Goal: Task Accomplishment & Management: Manage account settings

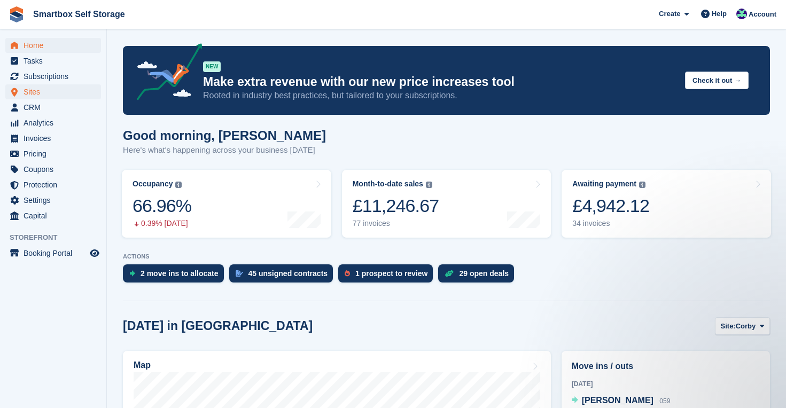
click at [34, 92] on span "Sites" at bounding box center [56, 91] width 64 height 15
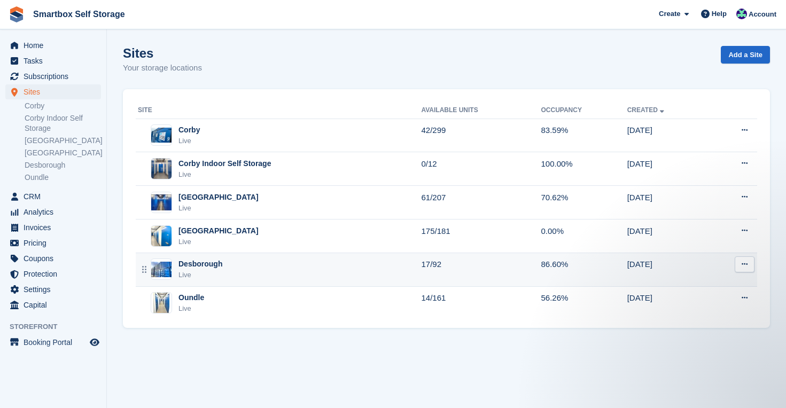
click at [196, 270] on div "Live" at bounding box center [200, 275] width 44 height 11
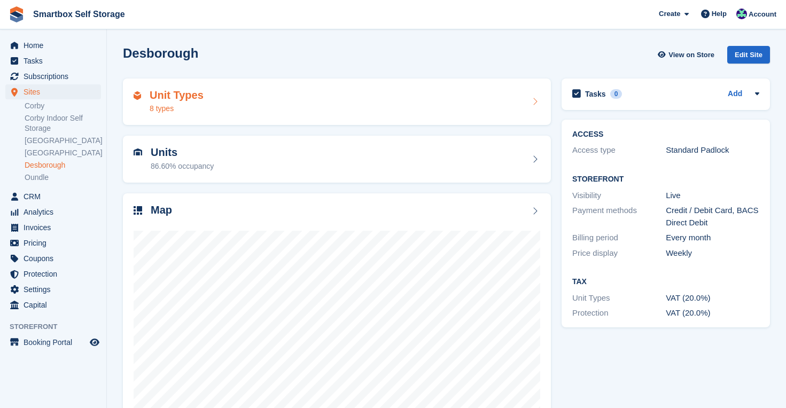
click at [178, 98] on h2 "Unit Types" at bounding box center [177, 95] width 54 height 12
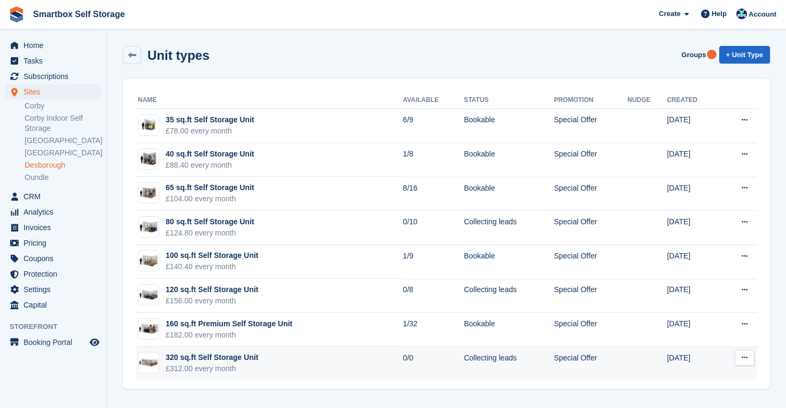
click at [237, 370] on div "£312.00 every month" at bounding box center [212, 368] width 92 height 11
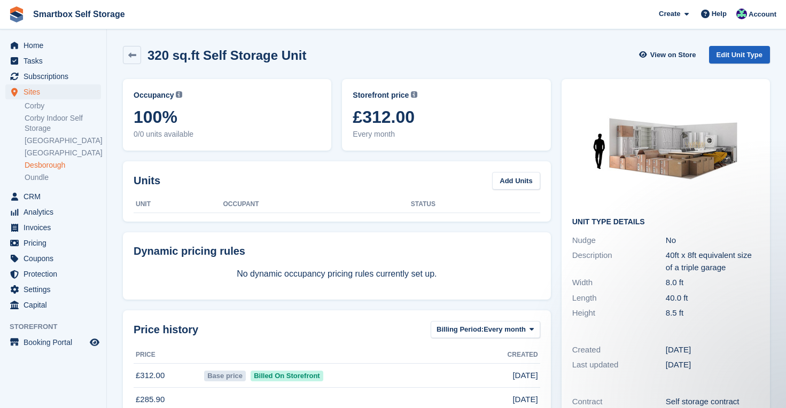
click at [742, 53] on link "Edit Unit Type" at bounding box center [739, 55] width 61 height 18
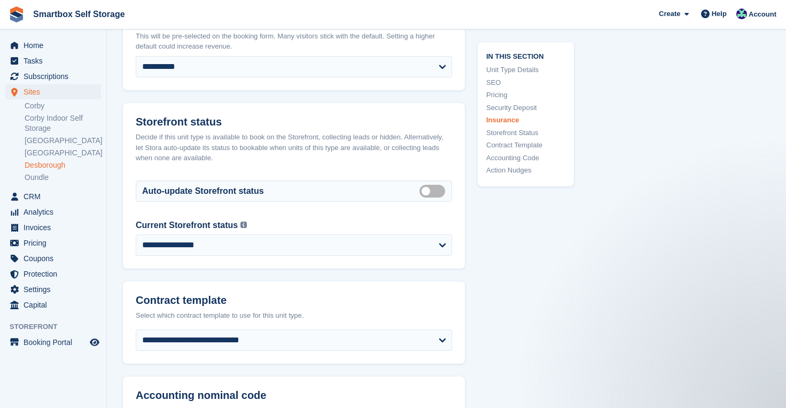
scroll to position [1498, 0]
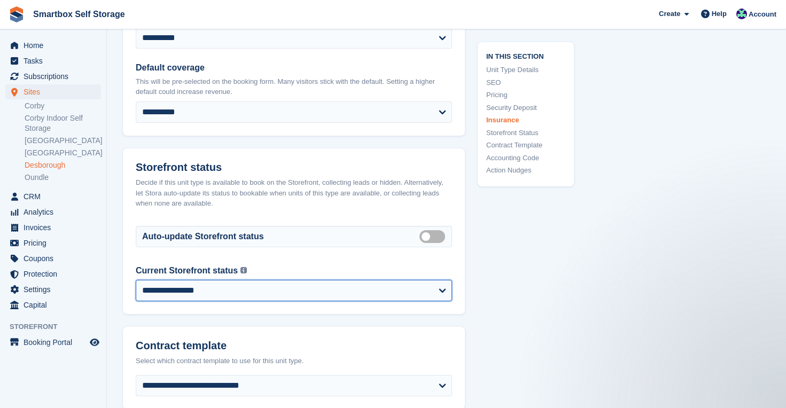
select select "******"
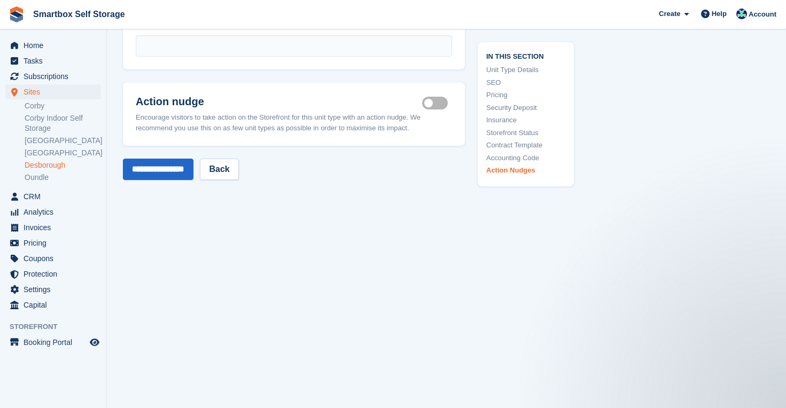
scroll to position [1942, 0]
click at [188, 169] on input "**********" at bounding box center [158, 169] width 71 height 21
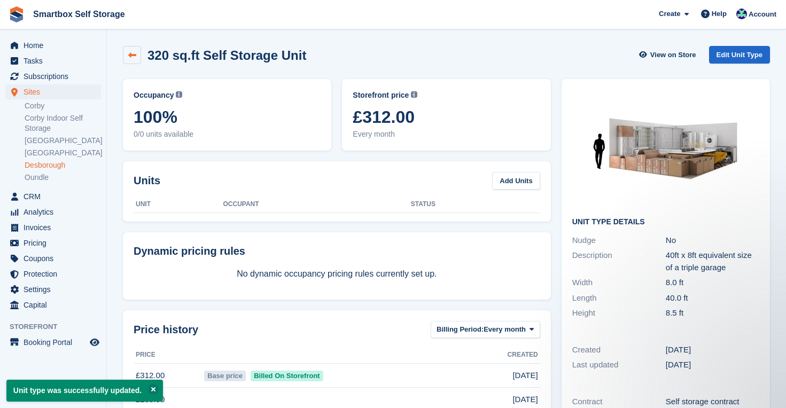
click at [133, 52] on icon at bounding box center [132, 55] width 8 height 8
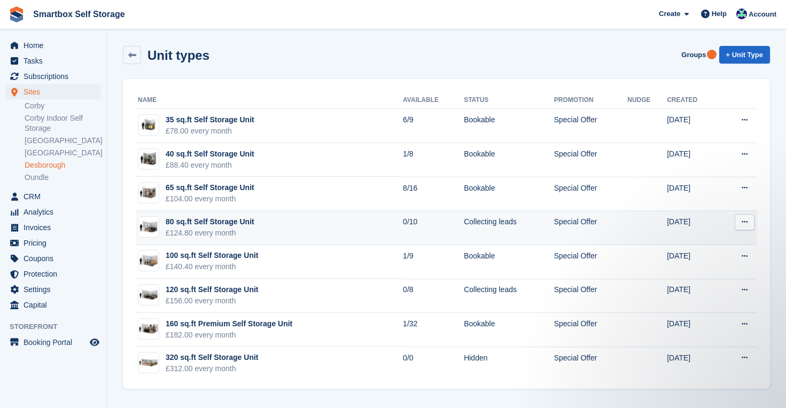
click at [245, 223] on div "80 sq.ft Self Storage Unit" at bounding box center [210, 221] width 89 height 11
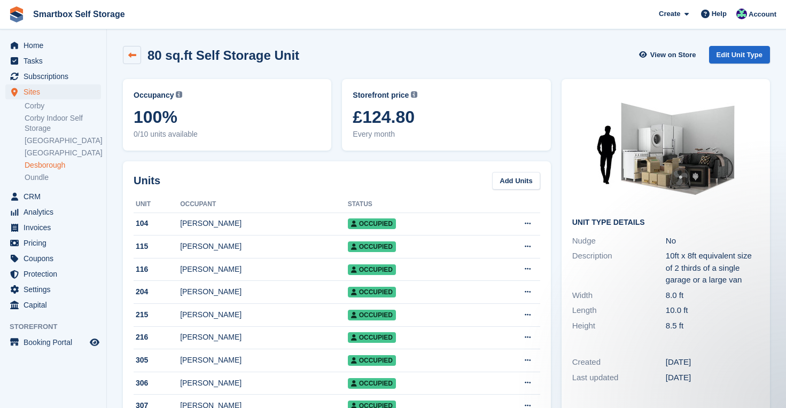
click at [131, 57] on icon at bounding box center [132, 55] width 8 height 8
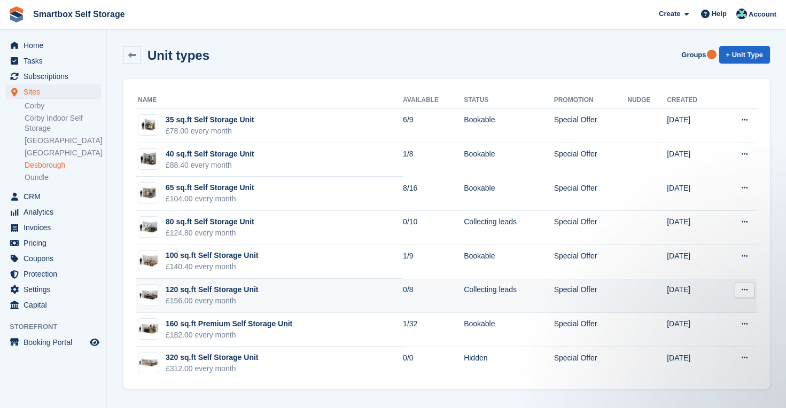
click at [232, 294] on div "120 sq.ft Self Storage Unit" at bounding box center [212, 289] width 92 height 11
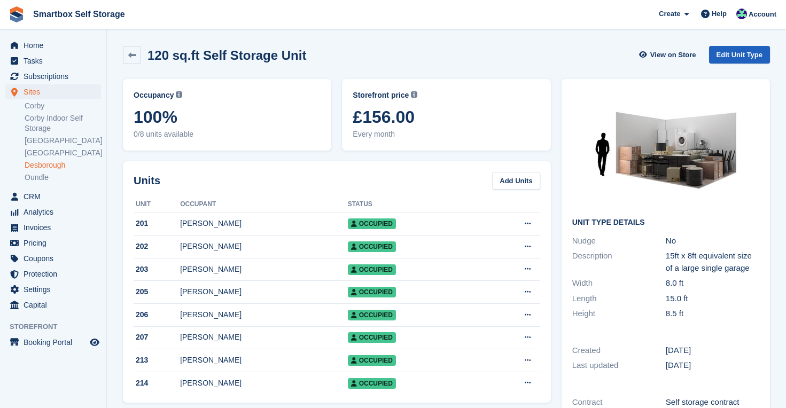
click at [735, 58] on link "Edit Unit Type" at bounding box center [739, 55] width 61 height 18
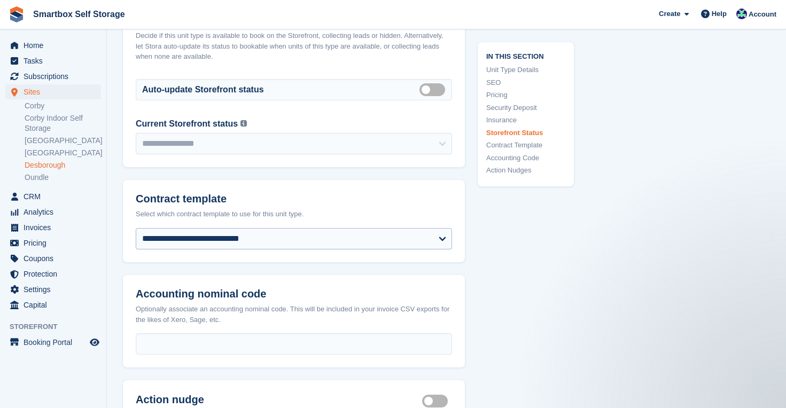
scroll to position [1652, 0]
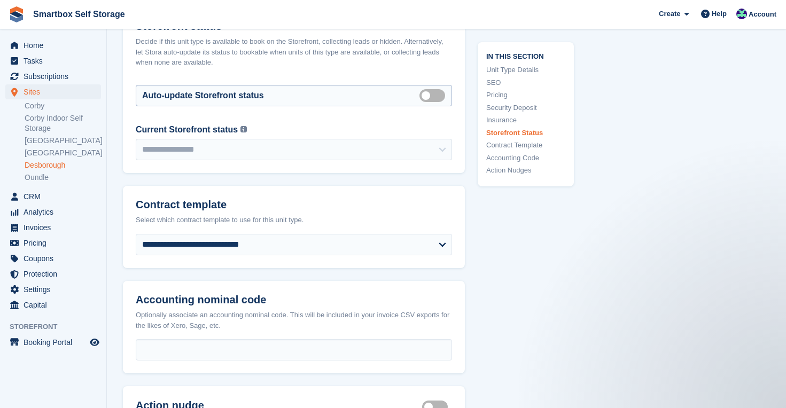
click at [433, 95] on label "Auto manage storefront status" at bounding box center [434, 96] width 30 height 2
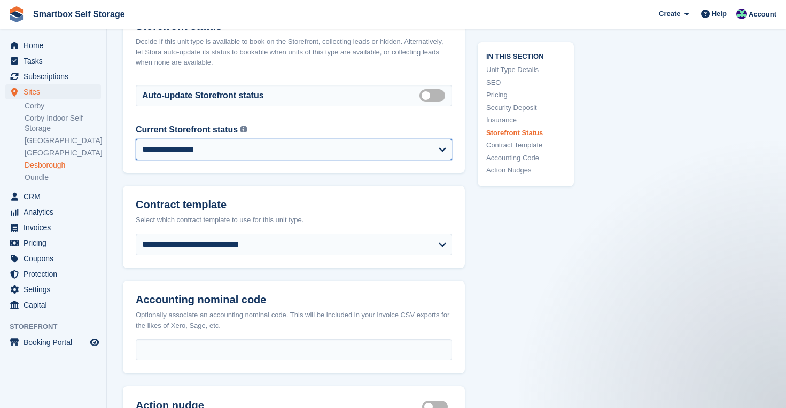
select select "******"
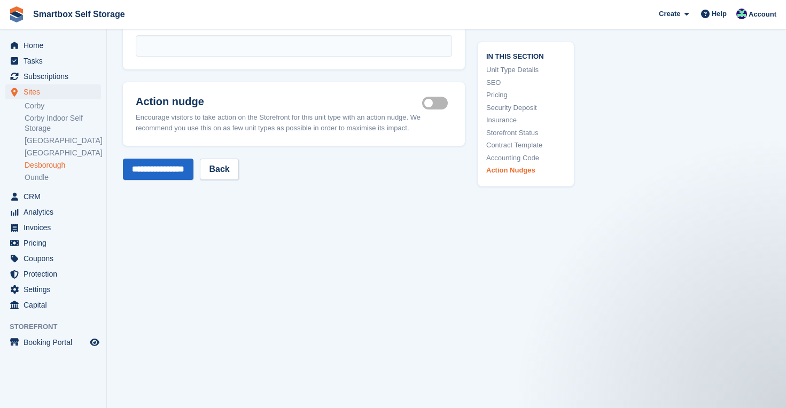
scroll to position [1955, 0]
click at [182, 174] on input "**********" at bounding box center [158, 169] width 71 height 21
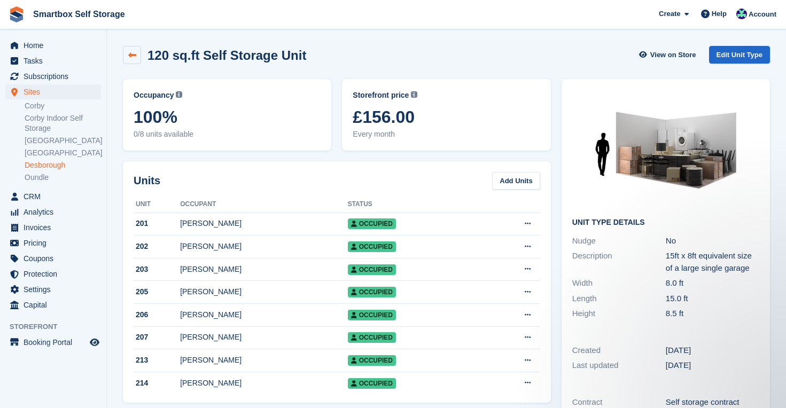
click at [135, 49] on link at bounding box center [132, 55] width 18 height 18
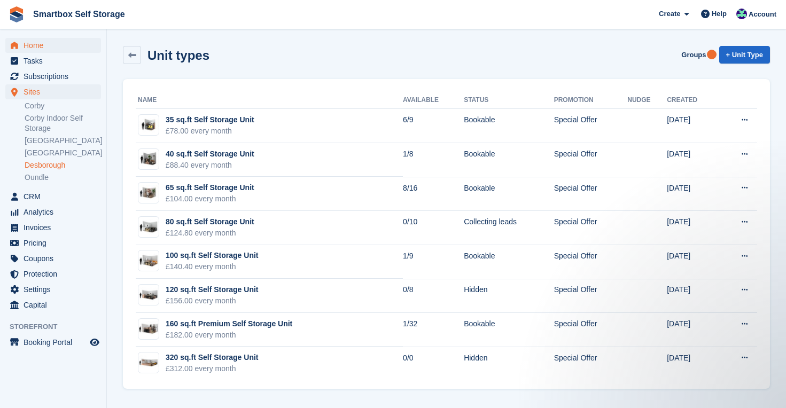
click at [34, 46] on span "Home" at bounding box center [56, 45] width 64 height 15
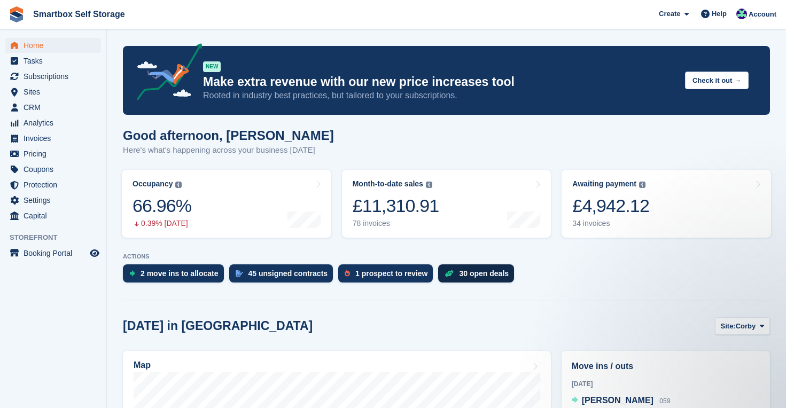
click at [469, 271] on div "30 open deals" at bounding box center [484, 273] width 50 height 9
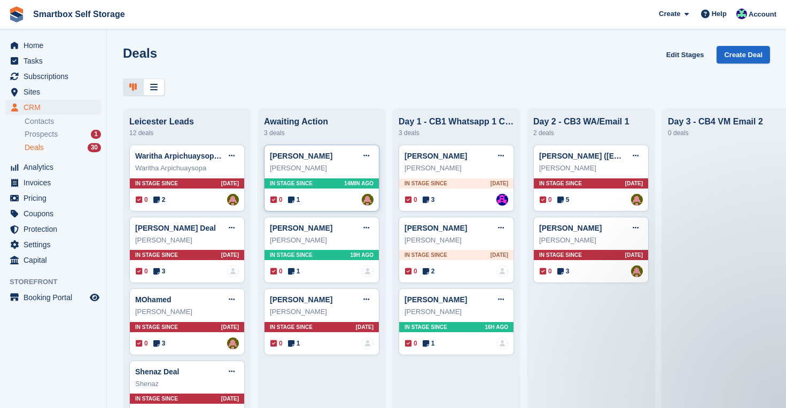
click at [323, 187] on div "In stage since 14MIN AGO" at bounding box center [321, 183] width 114 height 10
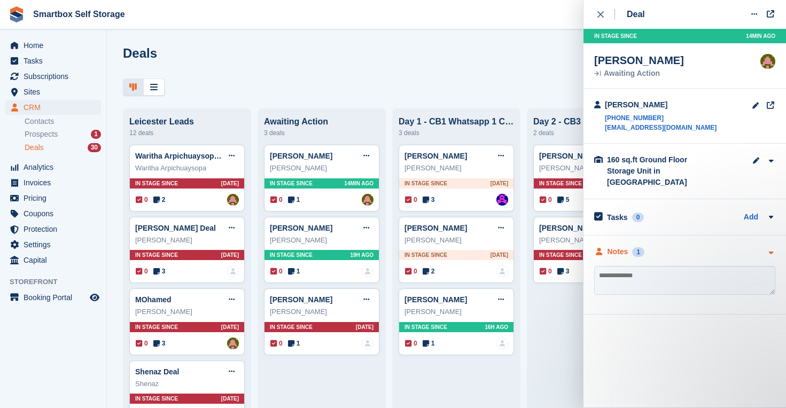
click at [618, 246] on div "Notes" at bounding box center [618, 251] width 21 height 11
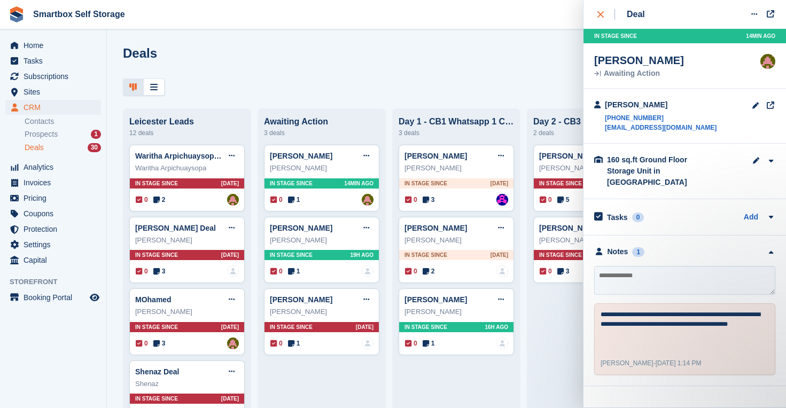
click at [595, 13] on button "close" at bounding box center [606, 14] width 24 height 29
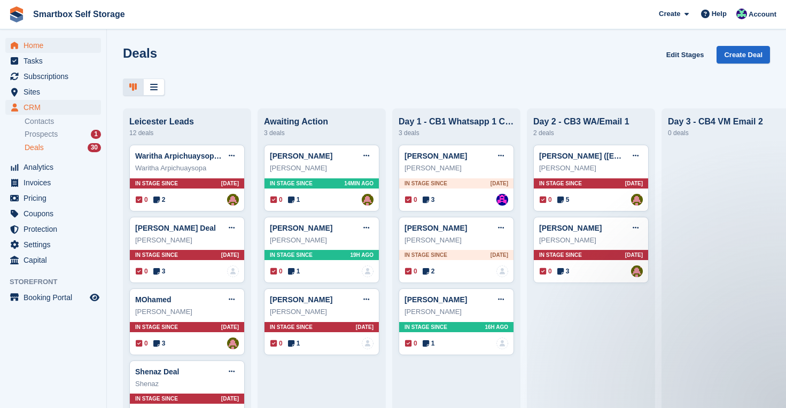
click at [33, 42] on span "Home" at bounding box center [56, 45] width 64 height 15
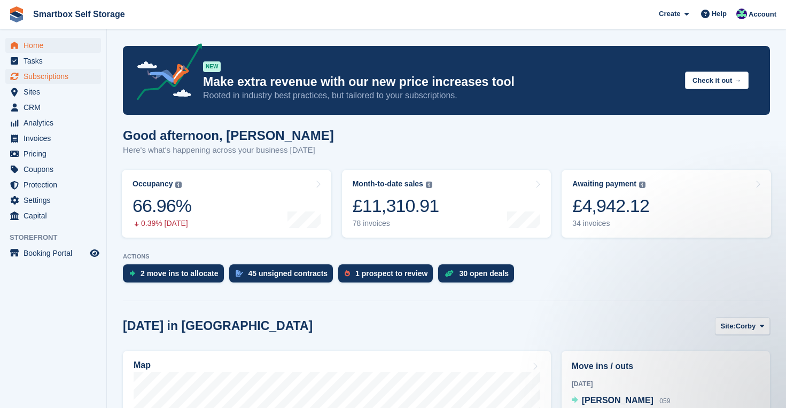
click at [60, 76] on span "Subscriptions" at bounding box center [56, 76] width 64 height 15
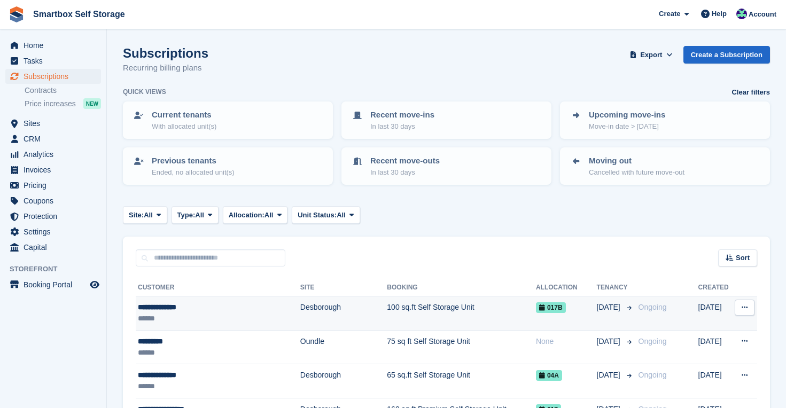
click at [160, 305] on div "**********" at bounding box center [210, 307] width 145 height 11
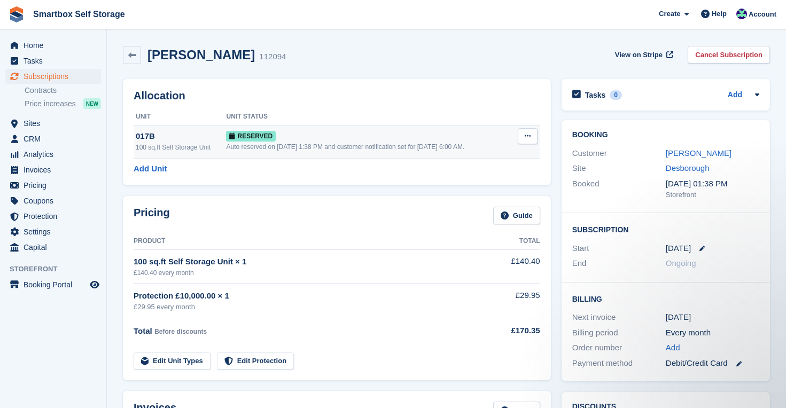
click at [530, 137] on icon at bounding box center [528, 136] width 6 height 7
click at [481, 178] on p "Deallocate" at bounding box center [486, 180] width 93 height 14
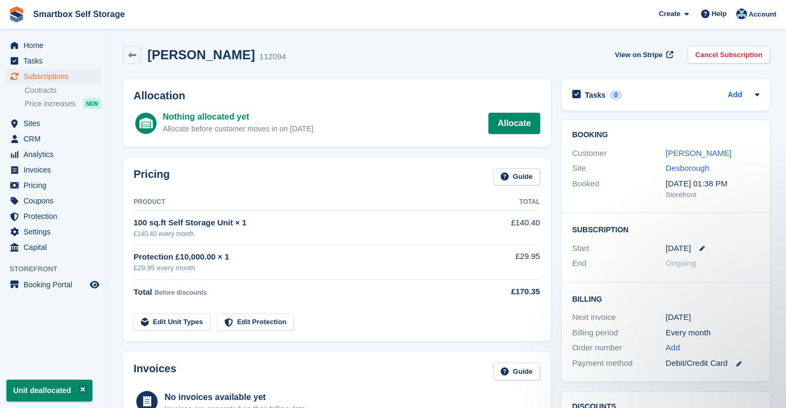
click at [439, 54] on div "Celia Emberson 112094 View on Stripe Cancel Subscription" at bounding box center [446, 55] width 647 height 18
click at [42, 124] on span "Sites" at bounding box center [56, 123] width 64 height 15
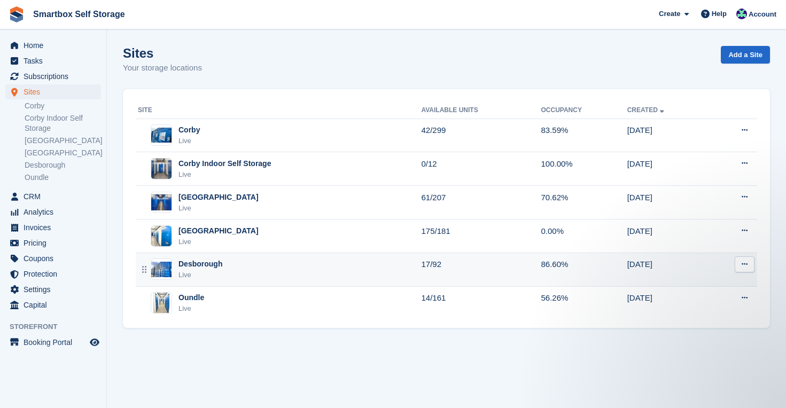
click at [212, 270] on div "Live" at bounding box center [200, 275] width 44 height 11
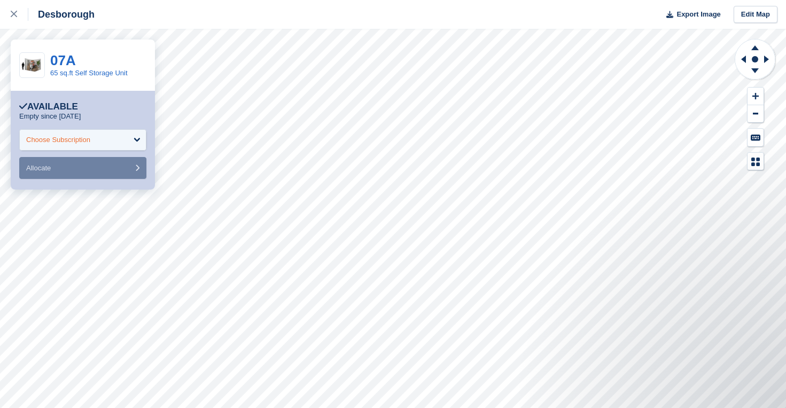
click at [90, 138] on div "Choose Subscription" at bounding box center [58, 140] width 64 height 11
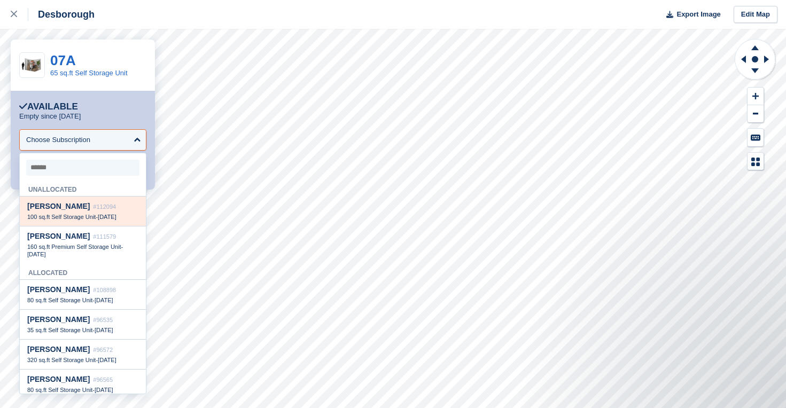
click at [82, 208] on span "[PERSON_NAME]" at bounding box center [58, 206] width 63 height 9
select select "******"
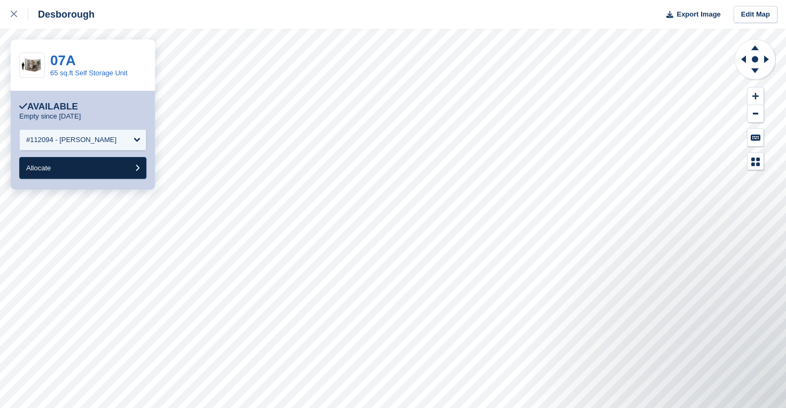
click at [80, 170] on button "Allocate" at bounding box center [82, 168] width 127 height 22
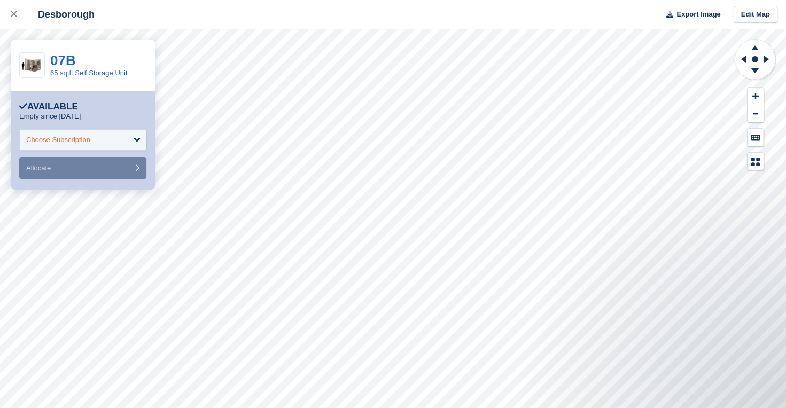
click at [90, 139] on div "Choose Subscription" at bounding box center [58, 140] width 64 height 11
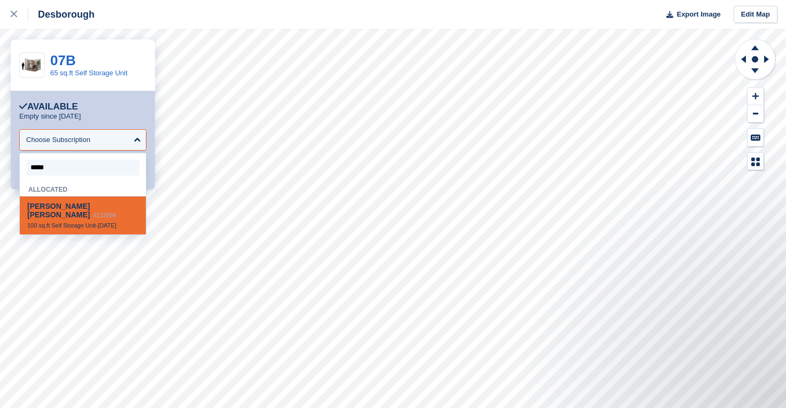
type input "*****"
drag, startPoint x: 71, startPoint y: 154, endPoint x: 64, endPoint y: 214, distance: 59.8
click at [64, 222] on span "100 sq.ft Self Storage Unit" at bounding box center [61, 225] width 68 height 6
select select "******"
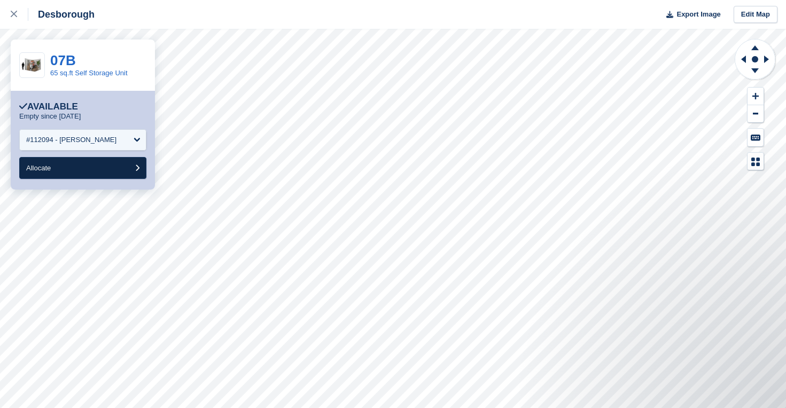
click at [45, 172] on span "Allocate" at bounding box center [38, 168] width 25 height 8
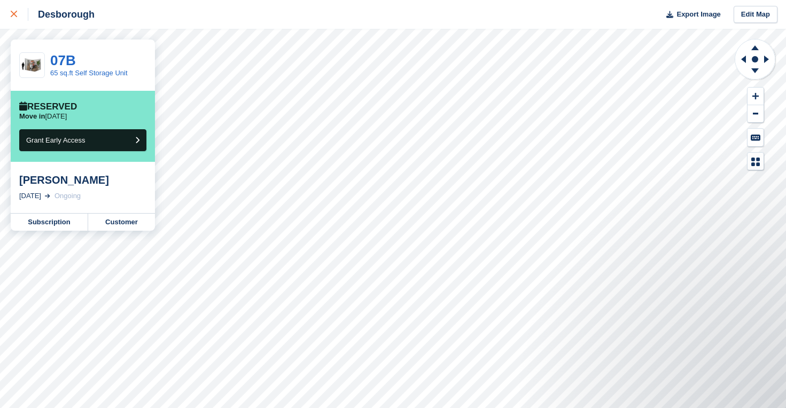
click at [14, 13] on icon at bounding box center [14, 14] width 6 height 6
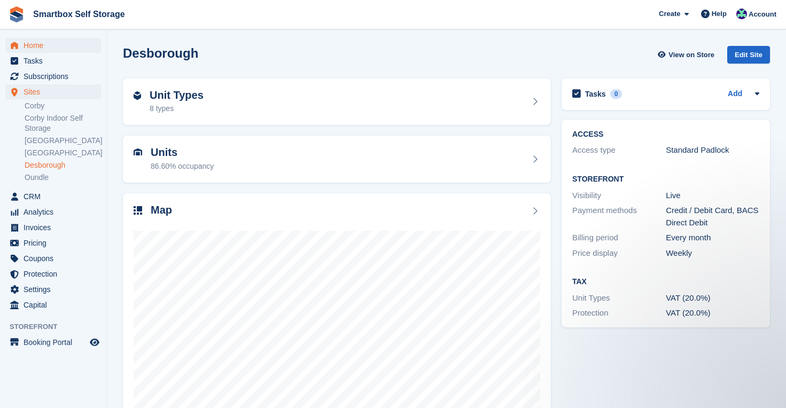
click at [41, 43] on span "Home" at bounding box center [56, 45] width 64 height 15
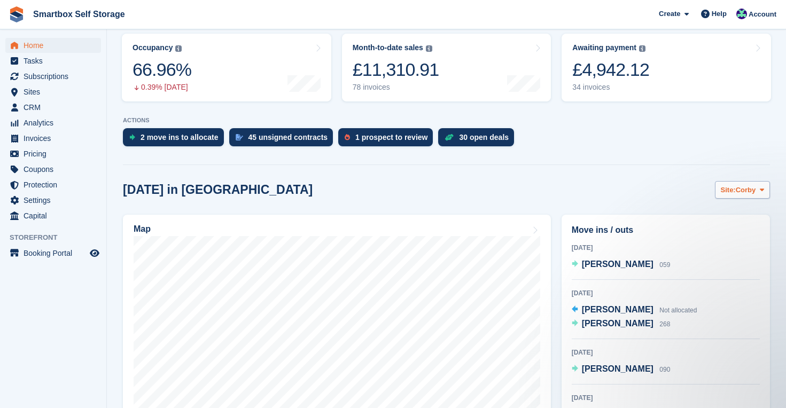
click at [740, 184] on button "Site: Corby" at bounding box center [742, 190] width 55 height 18
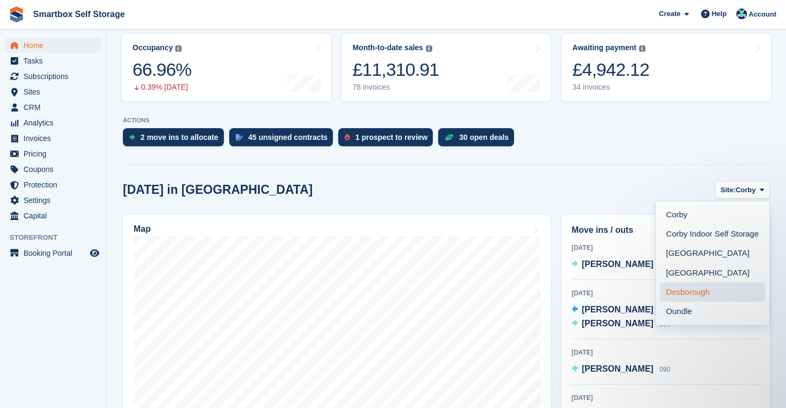
click at [682, 297] on link "Desborough" at bounding box center [712, 292] width 105 height 19
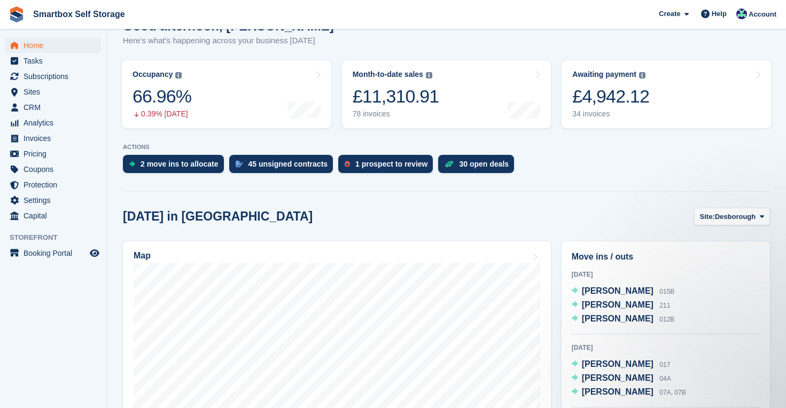
scroll to position [108, 0]
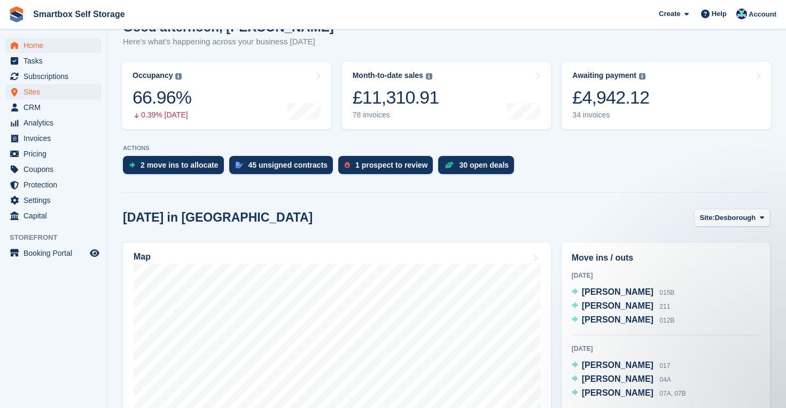
click at [39, 93] on span "Sites" at bounding box center [56, 91] width 64 height 15
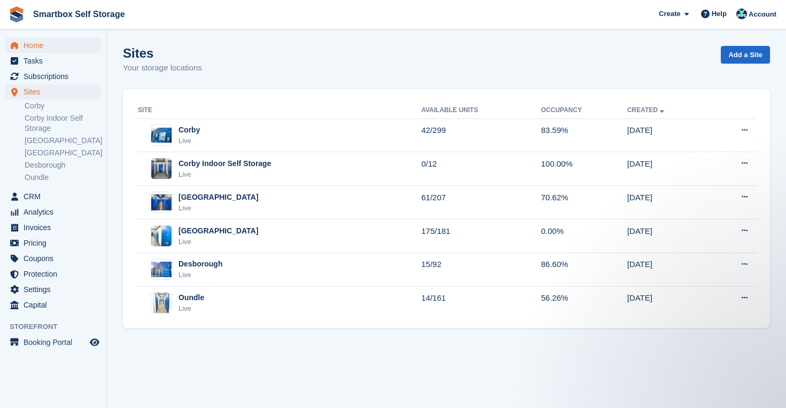
click at [35, 48] on span "Home" at bounding box center [56, 45] width 64 height 15
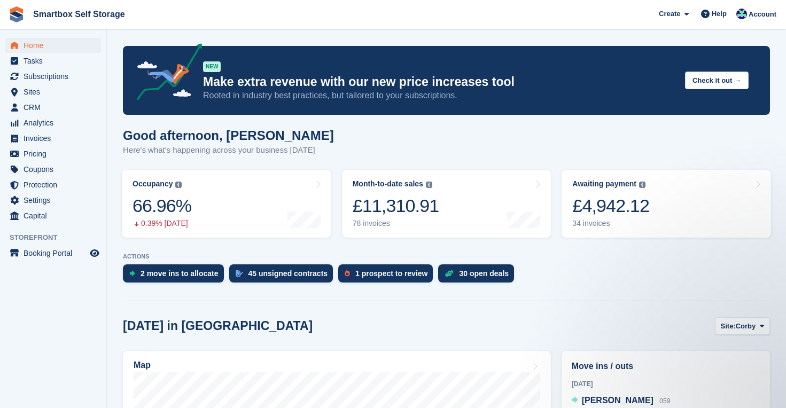
click at [33, 46] on span "Home" at bounding box center [56, 45] width 64 height 15
click at [35, 46] on span "Home" at bounding box center [56, 45] width 64 height 15
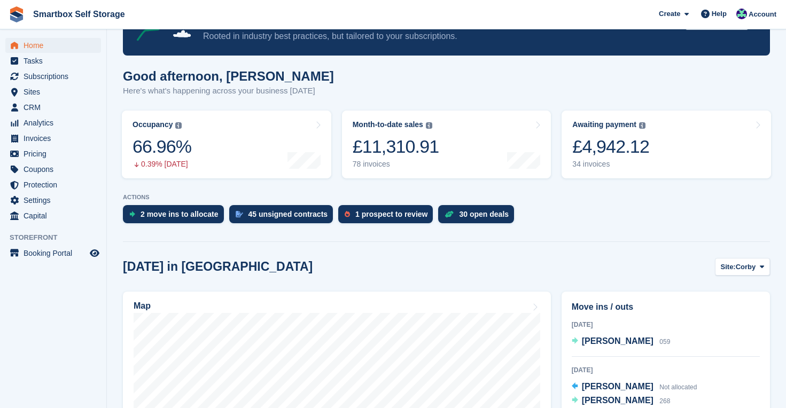
scroll to position [61, 0]
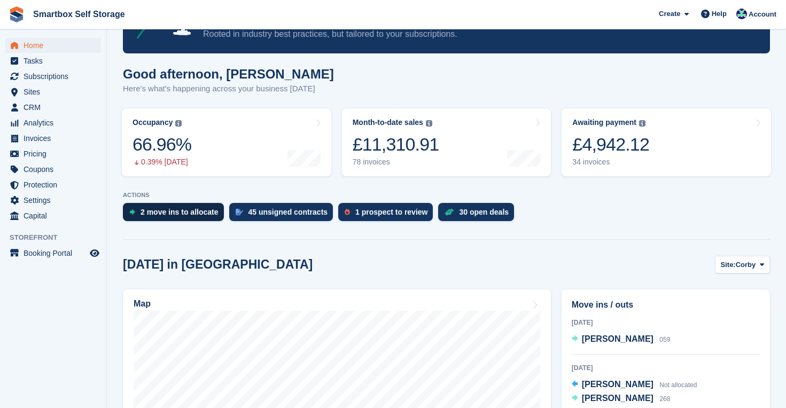
click at [186, 215] on div "2 move ins to allocate" at bounding box center [180, 212] width 78 height 9
